Goal: Information Seeking & Learning: Understand process/instructions

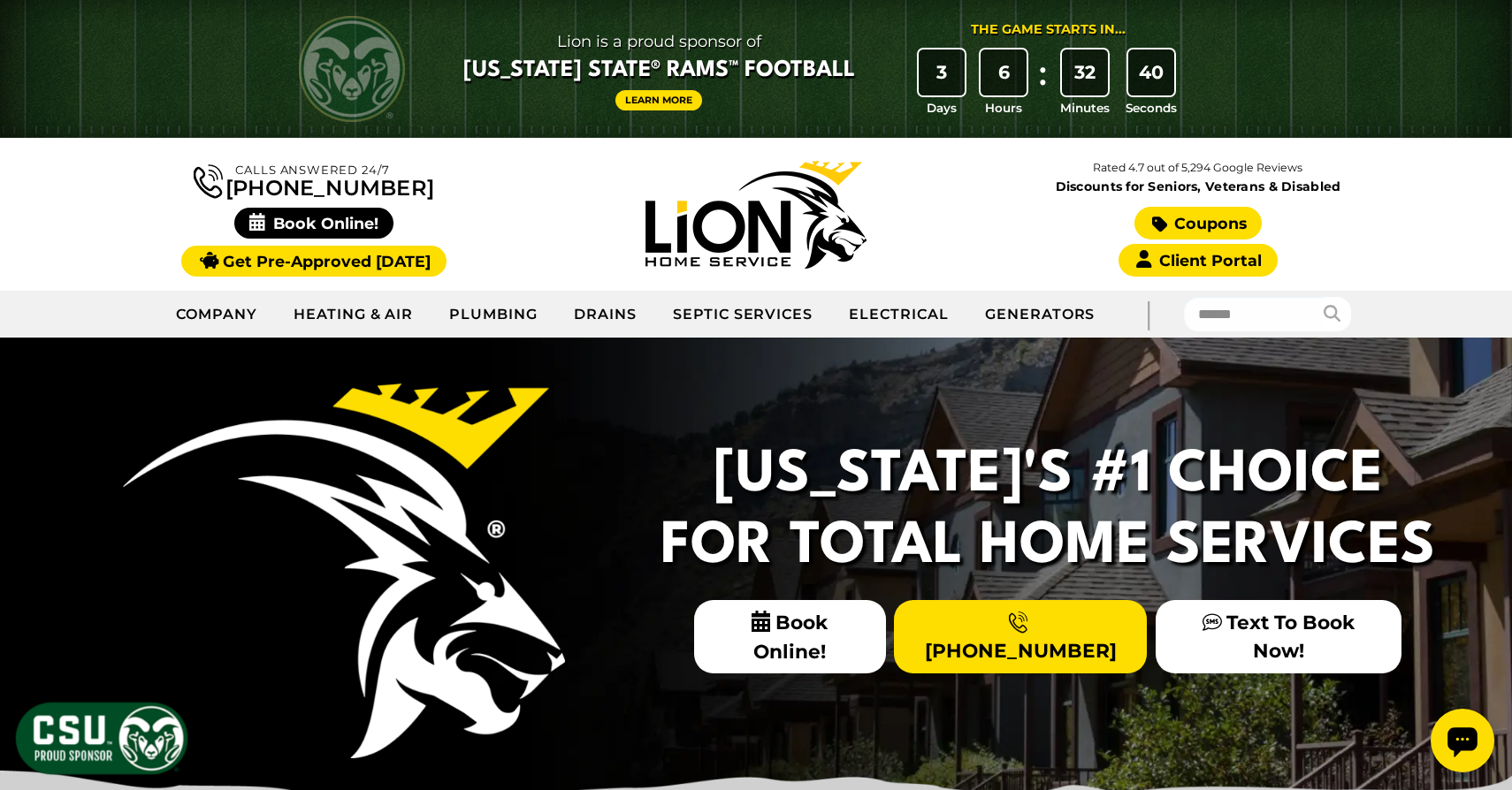
click at [1197, 224] on link "Coupons" at bounding box center [1198, 223] width 128 height 33
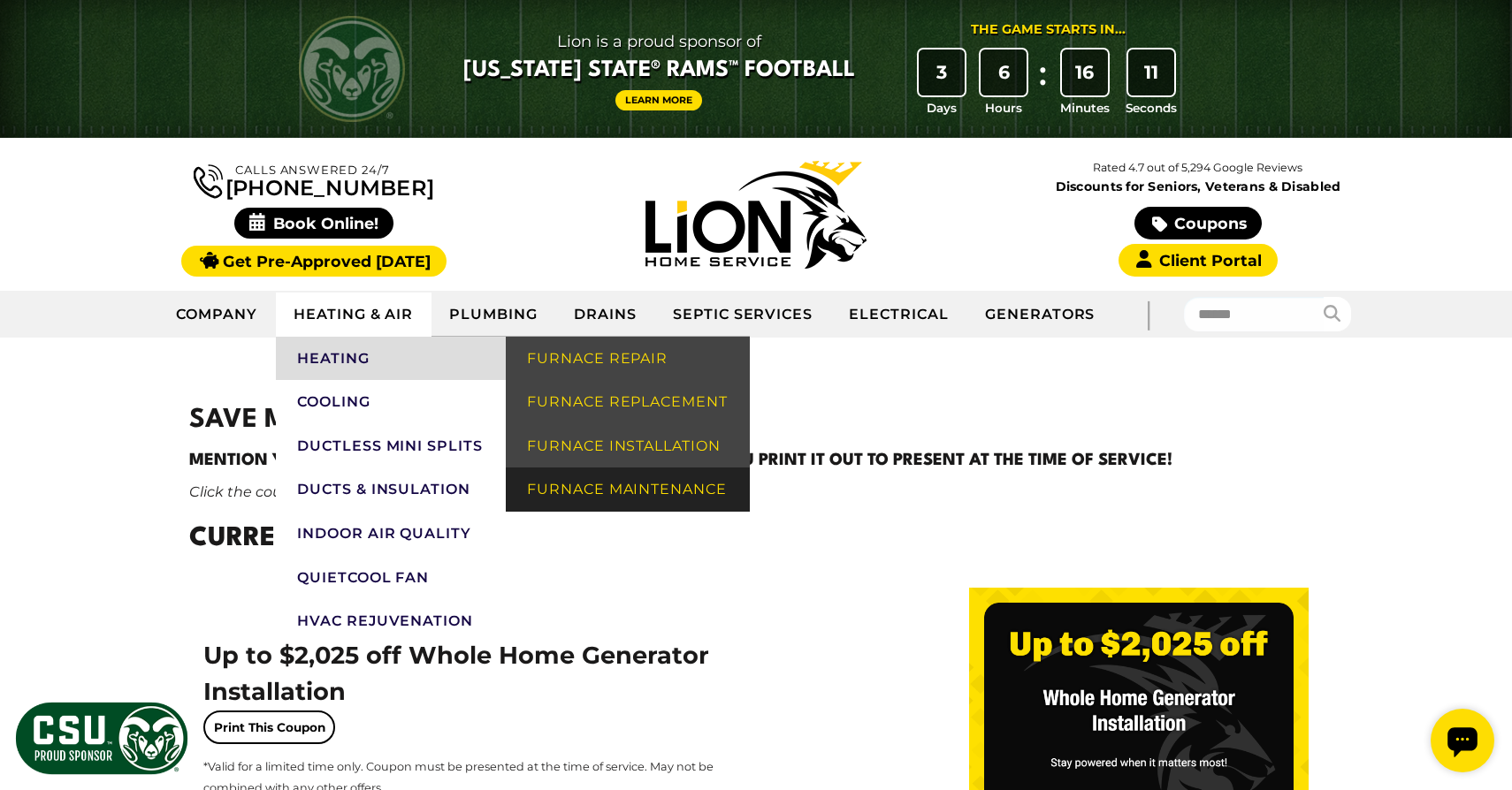
click at [563, 497] on link "Furnace Maintenance" at bounding box center [628, 490] width 244 height 45
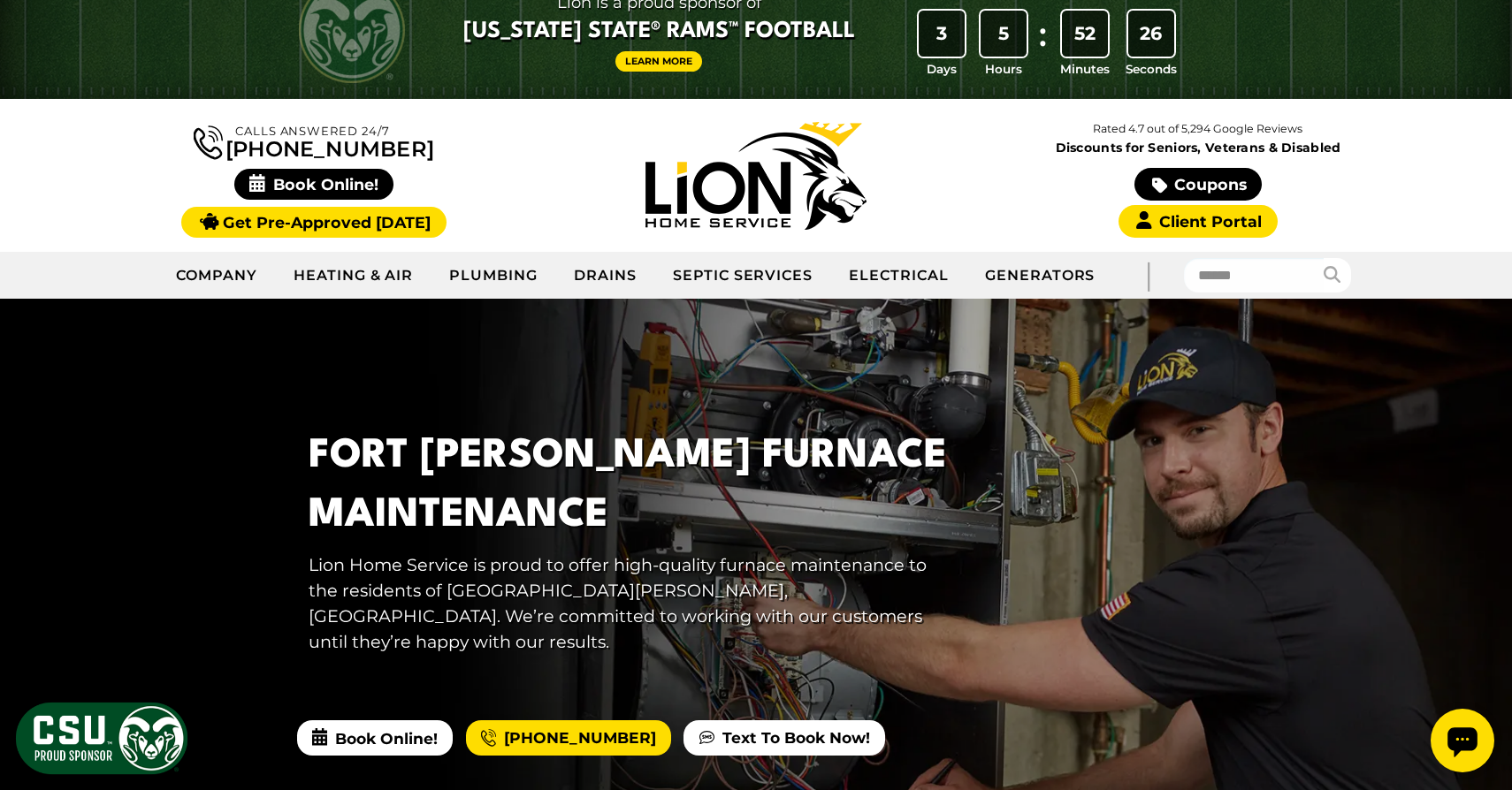
scroll to position [16, 0]
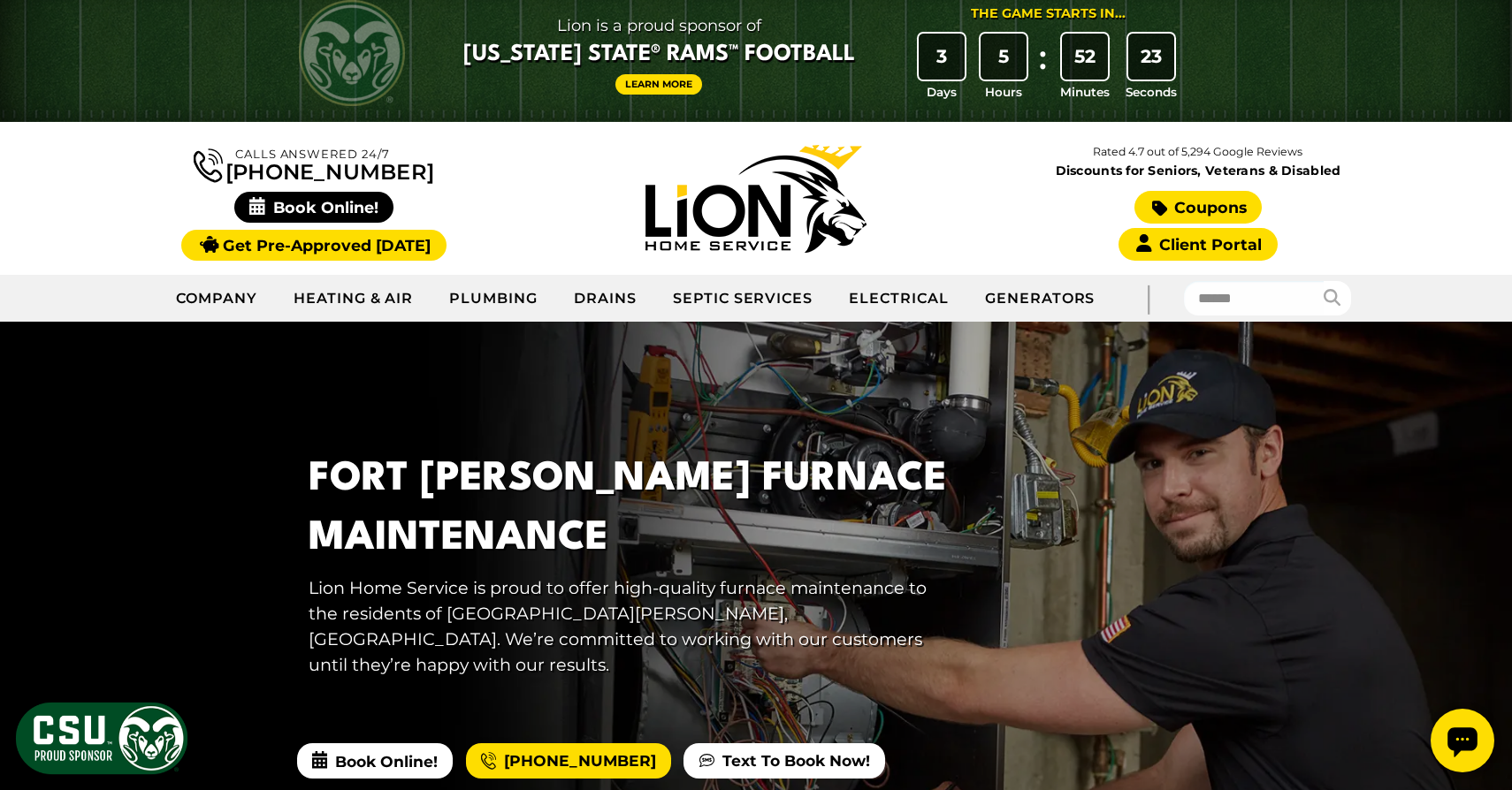
click at [1204, 210] on link "Coupons" at bounding box center [1198, 207] width 128 height 33
